Goal: Participate in discussion: Engage in conversation with other users on a specific topic

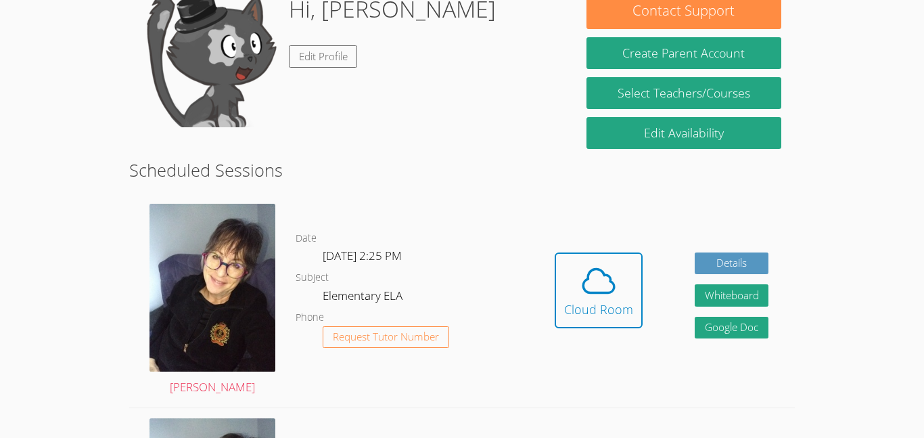
scroll to position [229, 0]
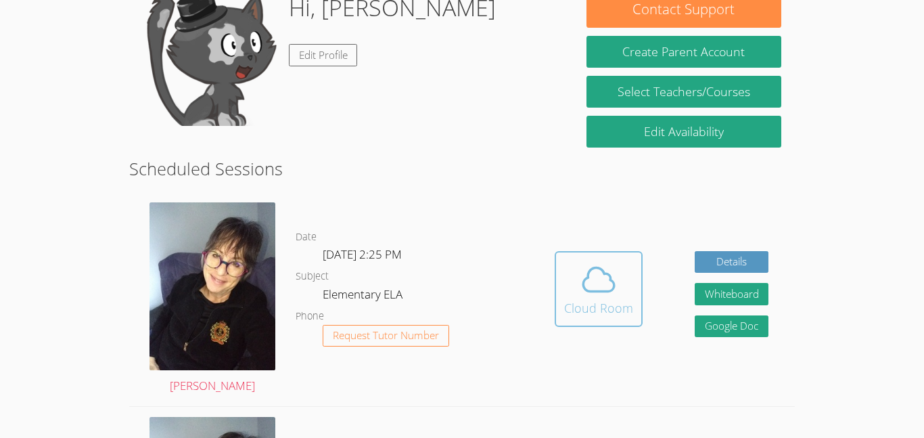
click at [605, 273] on icon at bounding box center [598, 279] width 31 height 24
click at [562, 298] on button "Cloud Room" at bounding box center [599, 289] width 88 height 76
click at [607, 307] on div "Cloud Room" at bounding box center [598, 307] width 69 height 19
click at [596, 305] on div "Cloud Room" at bounding box center [598, 307] width 69 height 19
click at [595, 298] on div "Cloud Room" at bounding box center [598, 307] width 69 height 19
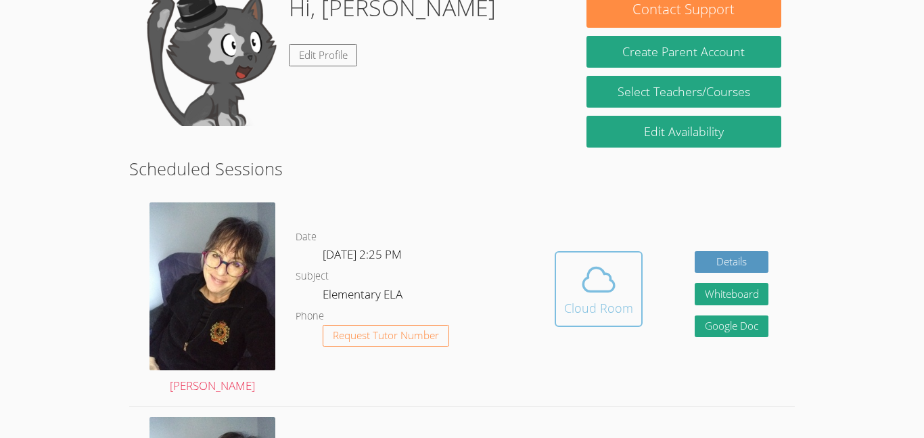
click at [600, 291] on icon at bounding box center [598, 279] width 31 height 24
click at [604, 299] on div "Cloud Room" at bounding box center [598, 307] width 69 height 19
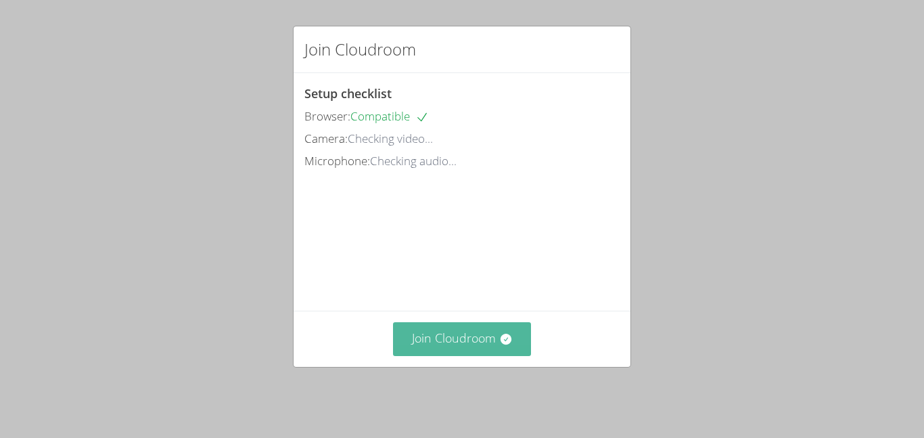
click at [441, 355] on button "Join Cloudroom" at bounding box center [462, 338] width 139 height 33
click at [503, 342] on icon at bounding box center [506, 339] width 14 height 14
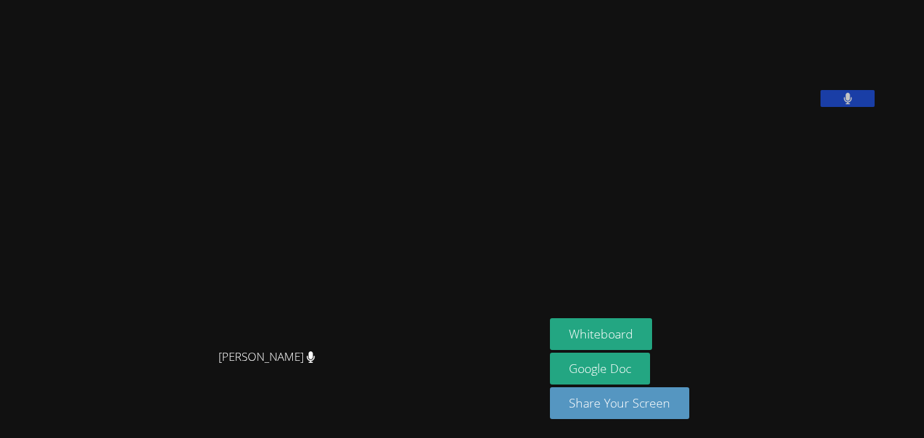
click at [875, 107] on button at bounding box center [848, 98] width 54 height 17
click at [753, 107] on video at bounding box center [651, 56] width 203 height 102
click at [875, 107] on button at bounding box center [848, 98] width 54 height 17
click at [652, 334] on button "Whiteboard" at bounding box center [601, 334] width 102 height 32
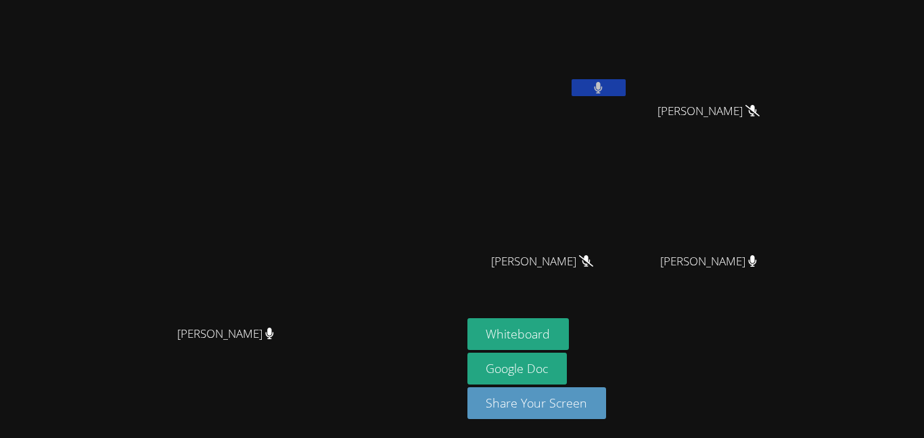
click at [626, 79] on button at bounding box center [599, 87] width 54 height 17
click at [626, 89] on button at bounding box center [599, 87] width 54 height 17
click at [757, 265] on icon at bounding box center [752, 261] width 9 height 12
click at [795, 272] on div "Tyson Luu" at bounding box center [714, 273] width 161 height 54
click at [795, 270] on div "Tyson Luu" at bounding box center [714, 273] width 161 height 54
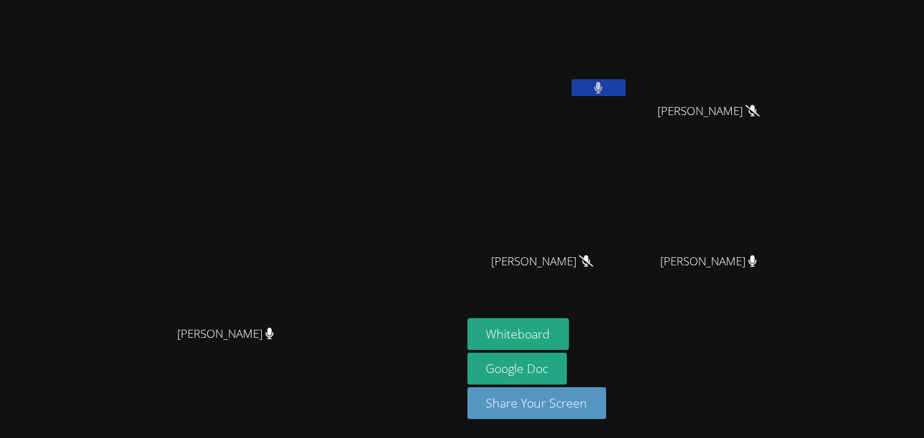
click at [626, 88] on button at bounding box center [599, 87] width 54 height 17
click at [606, 89] on icon at bounding box center [598, 88] width 14 height 12
click at [626, 95] on button at bounding box center [599, 87] width 54 height 17
click at [626, 87] on button at bounding box center [599, 87] width 54 height 17
click at [626, 93] on button at bounding box center [599, 87] width 54 height 17
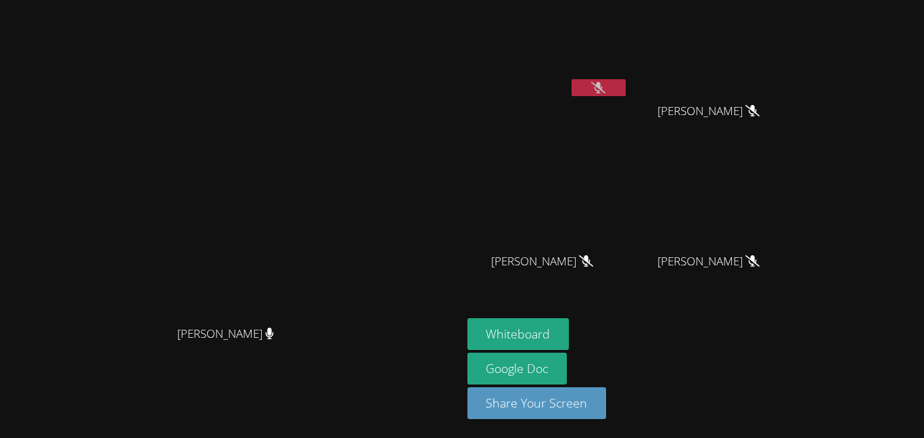
click at [626, 97] on div at bounding box center [599, 89] width 54 height 20
click at [626, 95] on button at bounding box center [599, 87] width 54 height 17
click at [626, 80] on button at bounding box center [599, 87] width 54 height 17
click at [626, 89] on button at bounding box center [599, 87] width 54 height 17
click at [626, 91] on button at bounding box center [599, 87] width 54 height 17
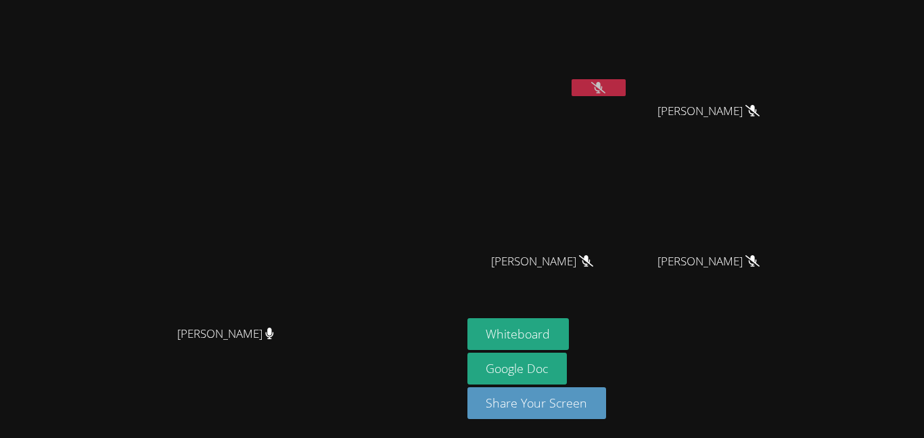
click at [626, 89] on button at bounding box center [599, 87] width 54 height 17
click at [626, 95] on button at bounding box center [599, 87] width 54 height 17
click at [626, 89] on button at bounding box center [599, 87] width 54 height 17
click at [603, 84] on icon at bounding box center [599, 88] width 8 height 12
click at [332, 319] on video at bounding box center [230, 192] width 203 height 254
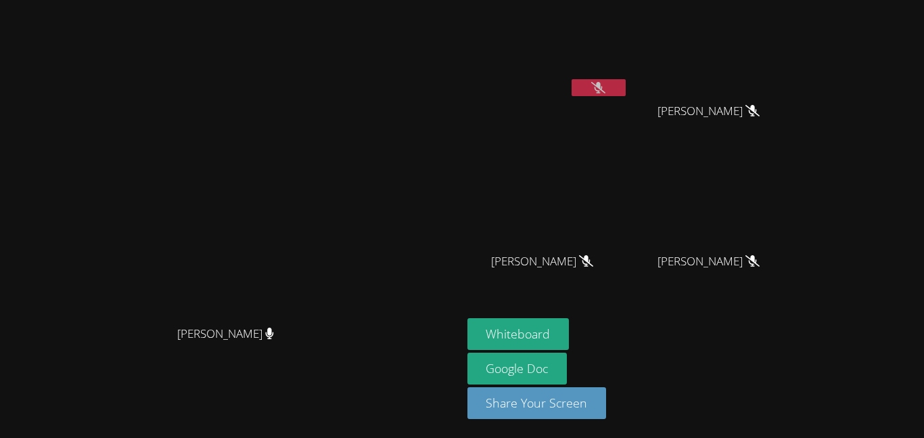
click at [332, 319] on video at bounding box center [230, 192] width 203 height 254
click at [614, 290] on div "Yaretsy Contreras Zubia" at bounding box center [548, 273] width 161 height 54
click at [629, 238] on video at bounding box center [548, 201] width 161 height 91
click at [629, 223] on video at bounding box center [548, 201] width 161 height 91
click at [332, 179] on video at bounding box center [230, 192] width 203 height 254
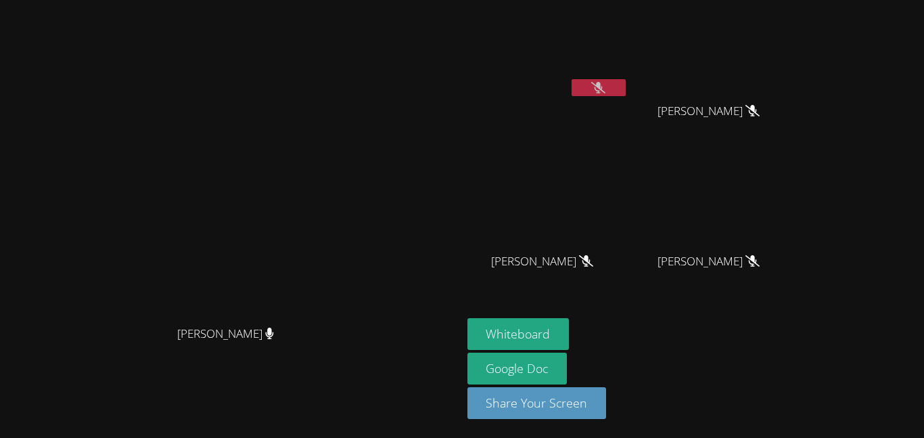
click at [626, 95] on button at bounding box center [599, 87] width 54 height 17
click at [626, 90] on button at bounding box center [599, 87] width 54 height 17
click at [606, 90] on icon at bounding box center [598, 88] width 14 height 12
click at [626, 87] on button at bounding box center [599, 87] width 54 height 17
click at [629, 89] on video at bounding box center [548, 50] width 161 height 91
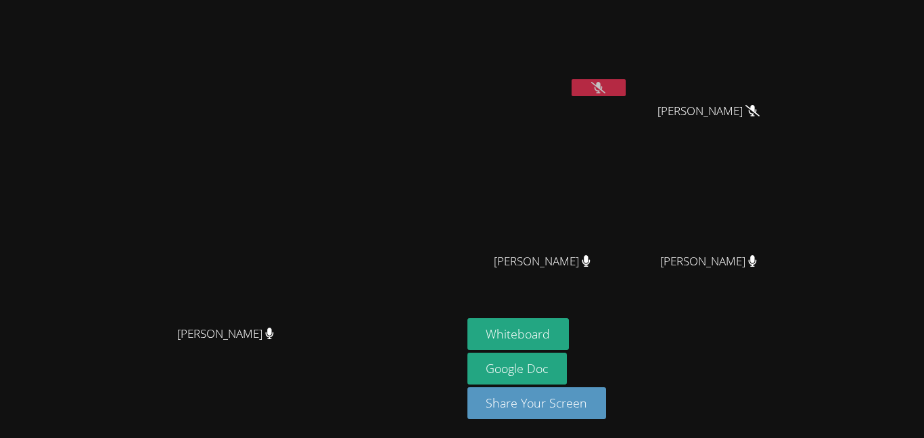
click at [626, 93] on button at bounding box center [599, 87] width 54 height 17
click at [626, 91] on button at bounding box center [599, 87] width 54 height 17
click at [626, 88] on button at bounding box center [599, 87] width 54 height 17
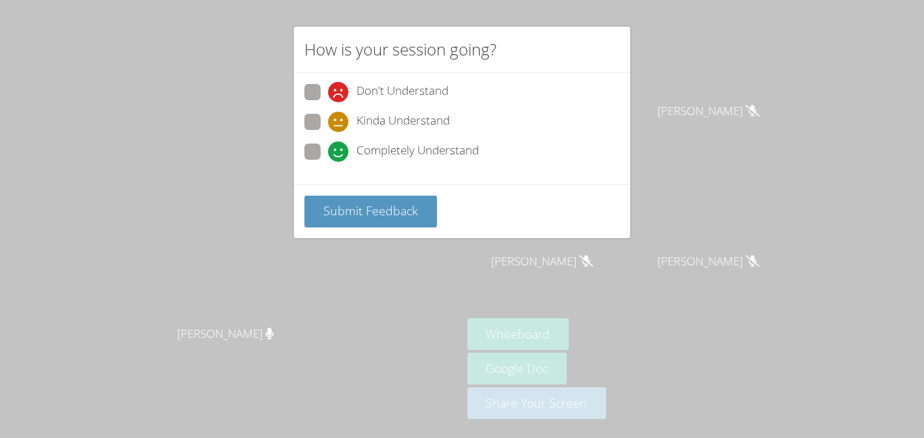
click at [370, 122] on span "Kinda Understand" at bounding box center [403, 122] width 93 height 20
click at [340, 122] on input "Kinda Understand" at bounding box center [334, 120] width 12 height 12
radio input "true"
click at [323, 116] on label "Kinda Understand" at bounding box center [378, 123] width 146 height 18
click at [328, 116] on input "Kinda Understand" at bounding box center [334, 120] width 12 height 12
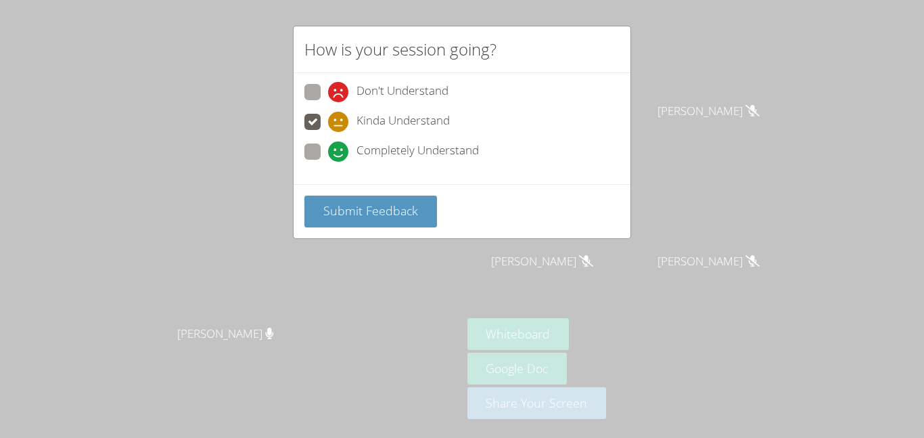
click at [324, 119] on label "Kinda Understand" at bounding box center [378, 123] width 146 height 18
click at [328, 119] on input "Kinda Understand" at bounding box center [334, 120] width 12 height 12
click at [324, 119] on label "Kinda Understand" at bounding box center [378, 123] width 146 height 18
click at [328, 119] on input "Kinda Understand" at bounding box center [334, 120] width 12 height 12
click at [324, 119] on label "Kinda Understand" at bounding box center [378, 123] width 146 height 18
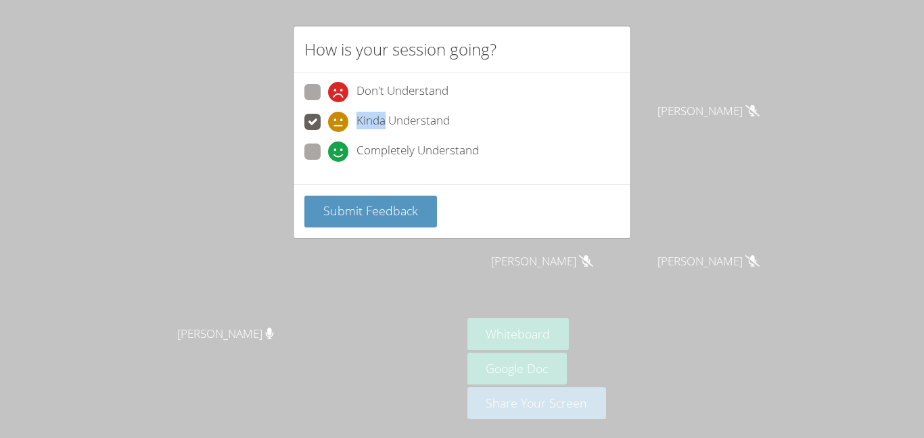
click at [328, 119] on input "Kinda Understand" at bounding box center [334, 120] width 12 height 12
click at [324, 119] on label "Kinda Understand" at bounding box center [378, 123] width 146 height 18
click at [328, 119] on input "Kinda Understand" at bounding box center [334, 120] width 12 height 12
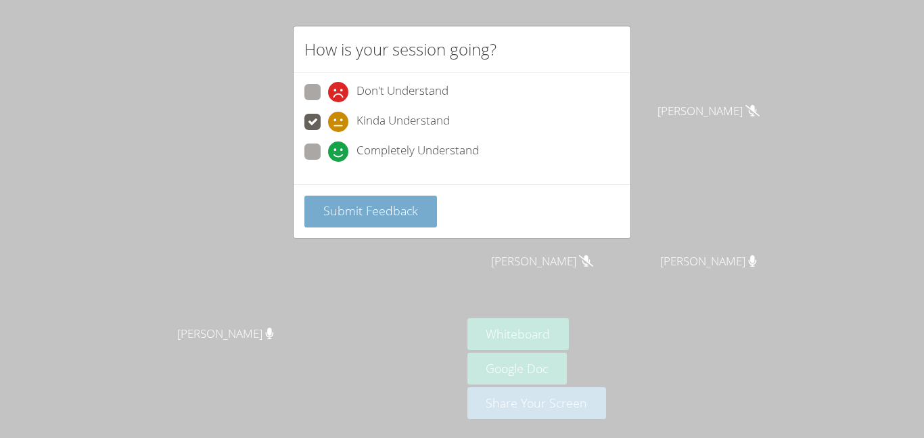
click at [373, 215] on span "Submit Feedback" at bounding box center [370, 210] width 95 height 16
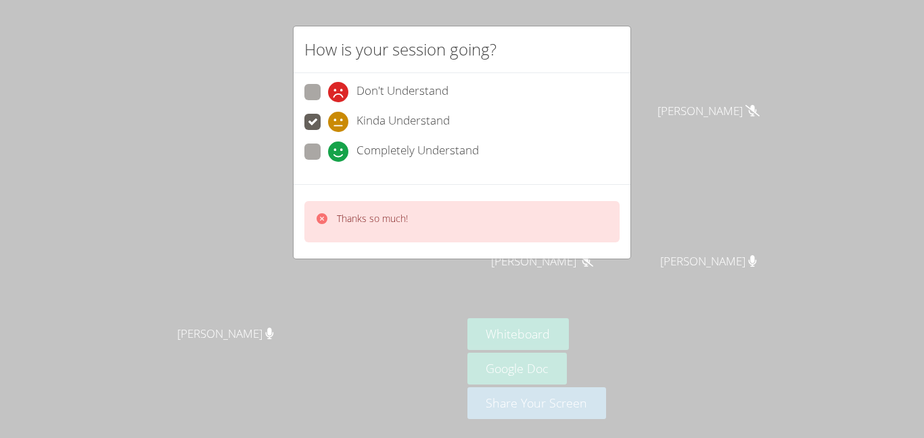
click at [378, 329] on div "How is your session going? Don't Understand Kinda Understand Completely Underst…" at bounding box center [462, 219] width 924 height 438
click at [390, 330] on div "How is your session going? Don't Understand Kinda Understand Completely Underst…" at bounding box center [462, 219] width 924 height 438
